Goal: Task Accomplishment & Management: Manage account settings

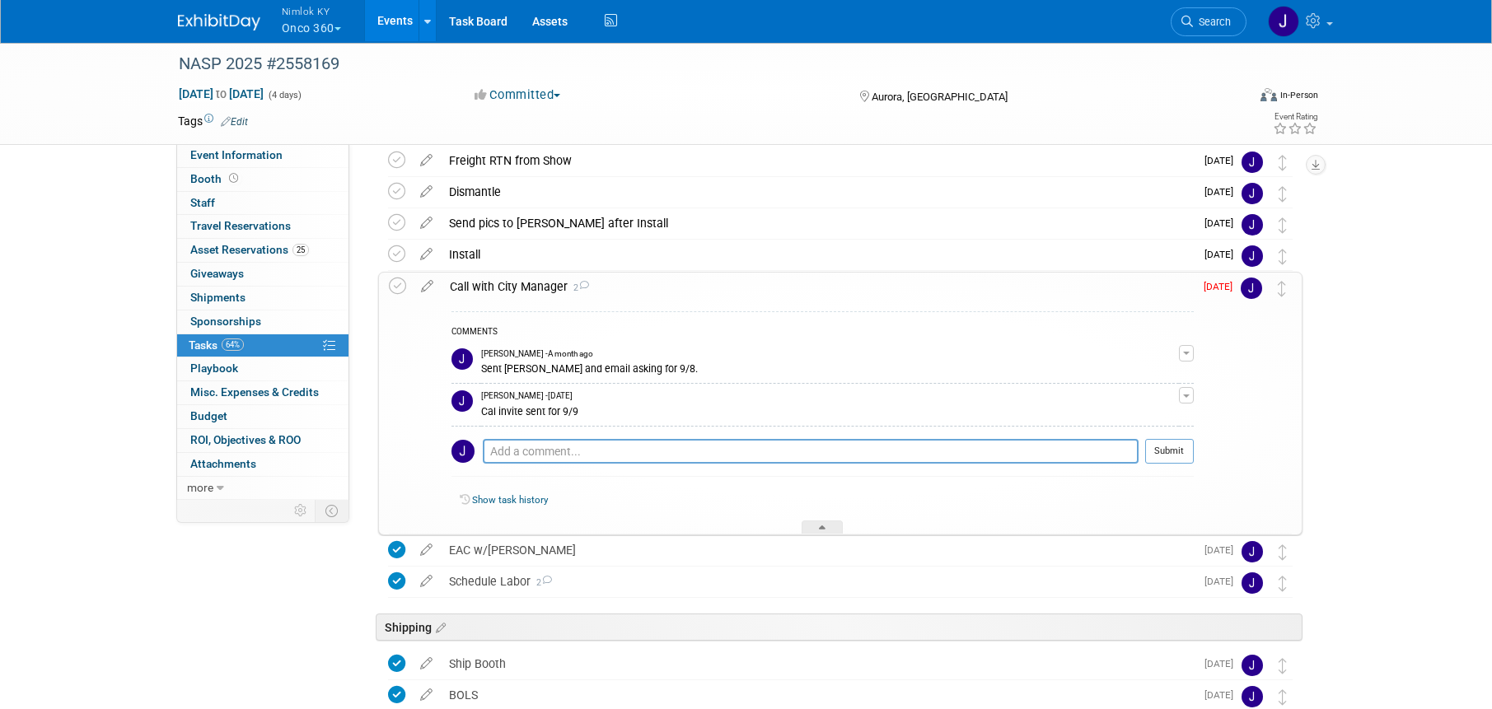
scroll to position [185, 0]
click at [394, 287] on icon at bounding box center [397, 286] width 17 height 17
click at [820, 523] on div at bounding box center [822, 528] width 41 height 14
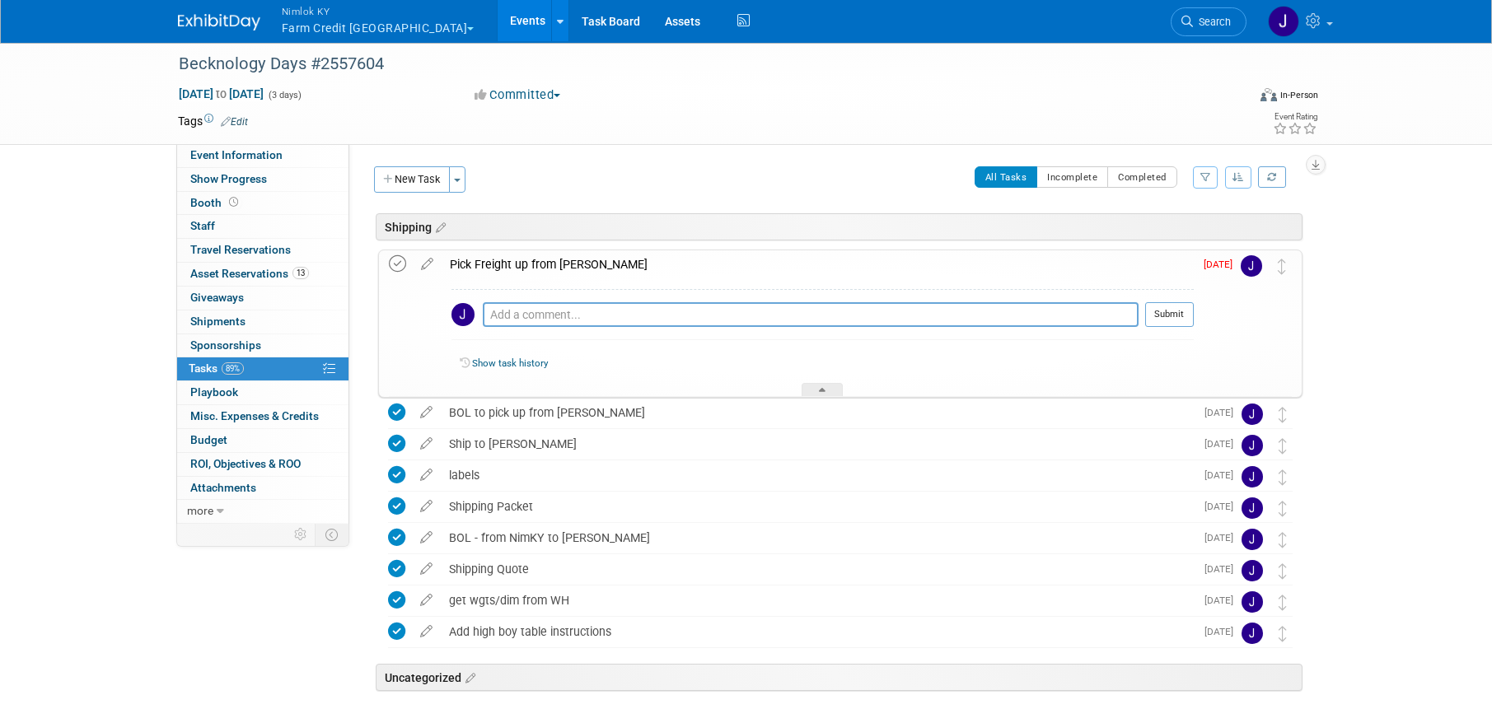
click at [396, 266] on icon at bounding box center [397, 263] width 17 height 17
